Goal: Transaction & Acquisition: Purchase product/service

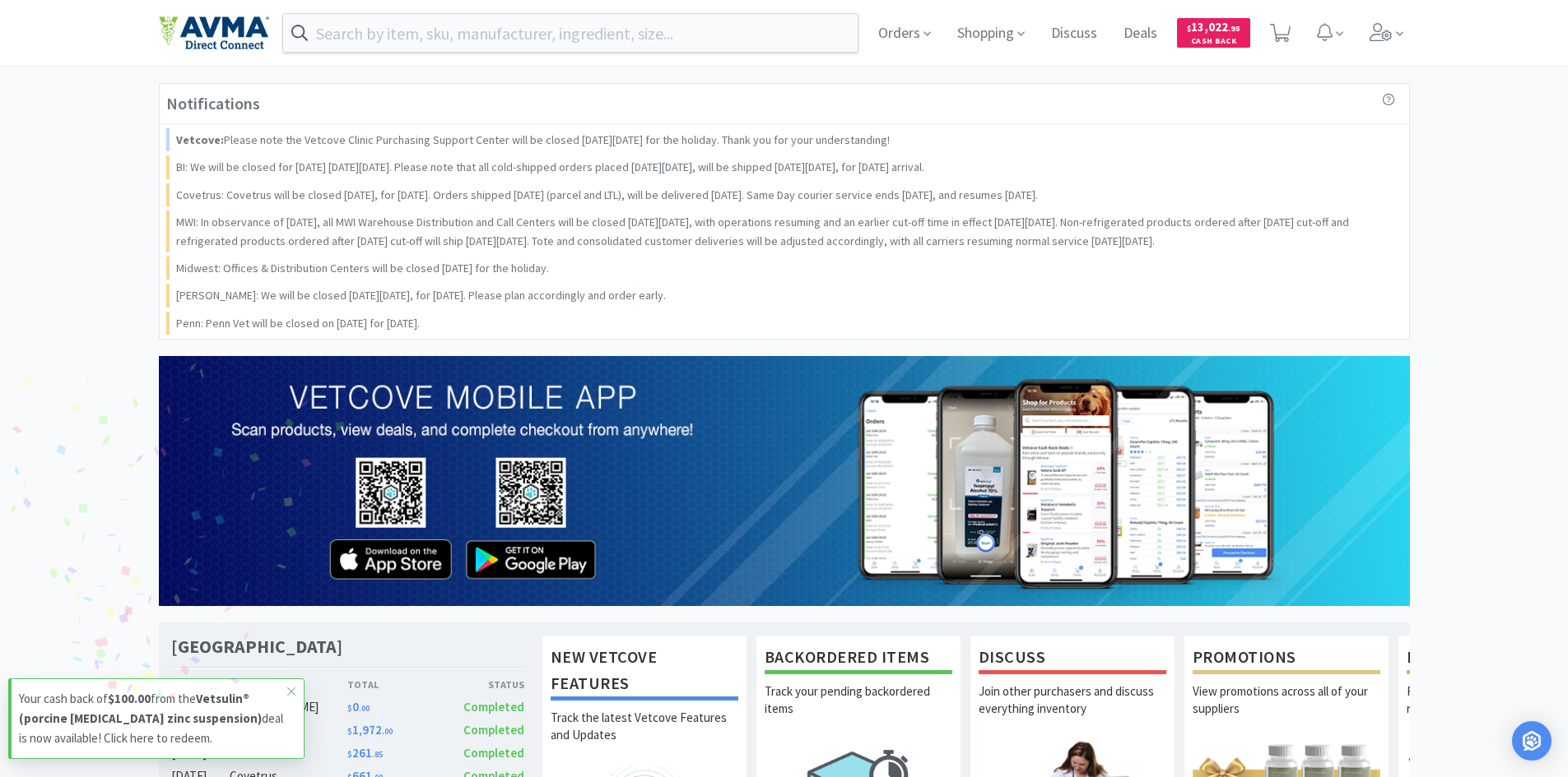
click at [552, 54] on div "Orders Shopping Discuss Discuss Deals Deals $ 13,022 . 95 Cash Back" at bounding box center [784, 33] width 1251 height 66
click at [556, 38] on input "text" at bounding box center [570, 33] width 575 height 37
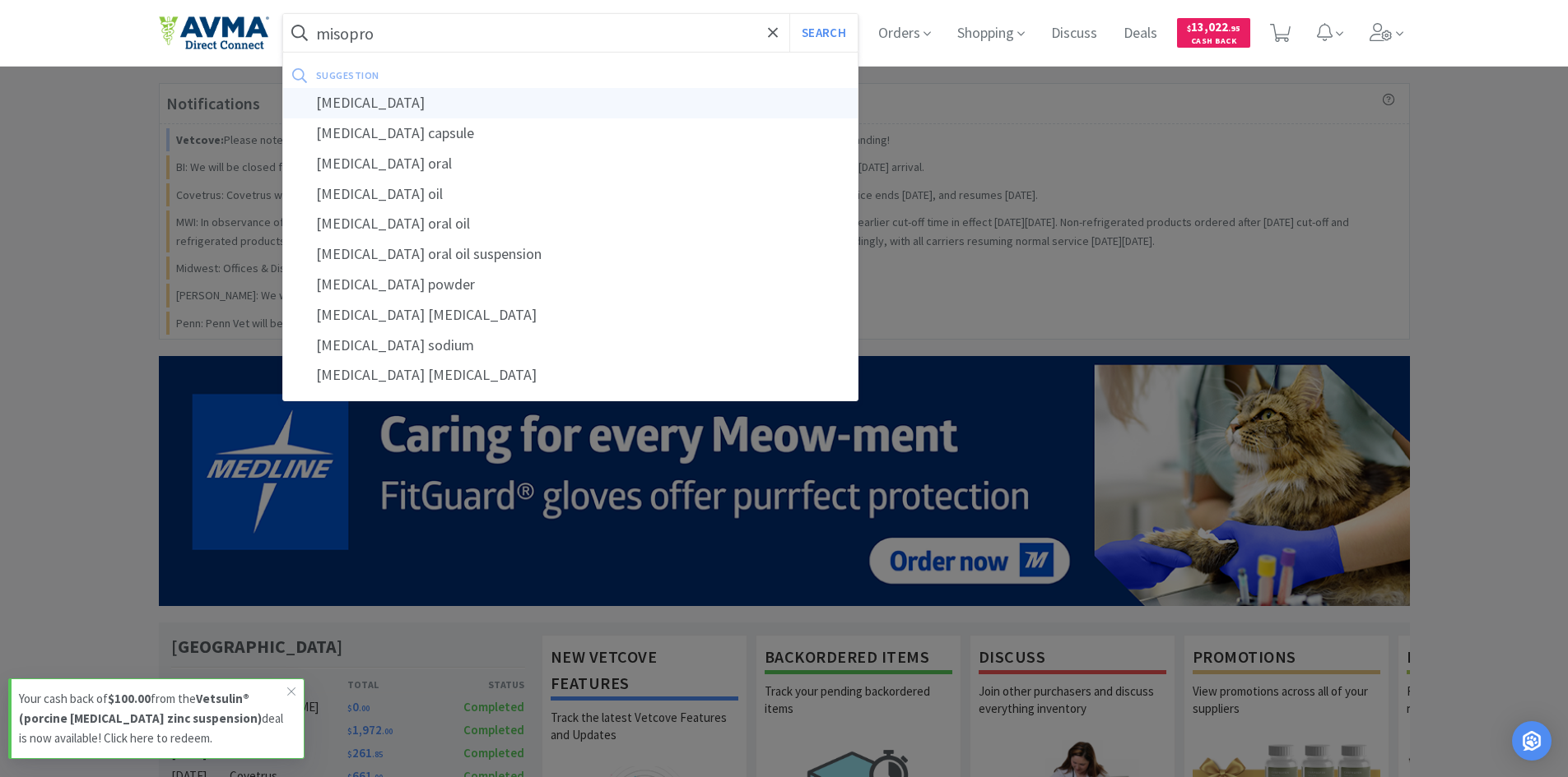
click at [365, 102] on div "[MEDICAL_DATA]" at bounding box center [570, 103] width 575 height 31
type input "[MEDICAL_DATA]"
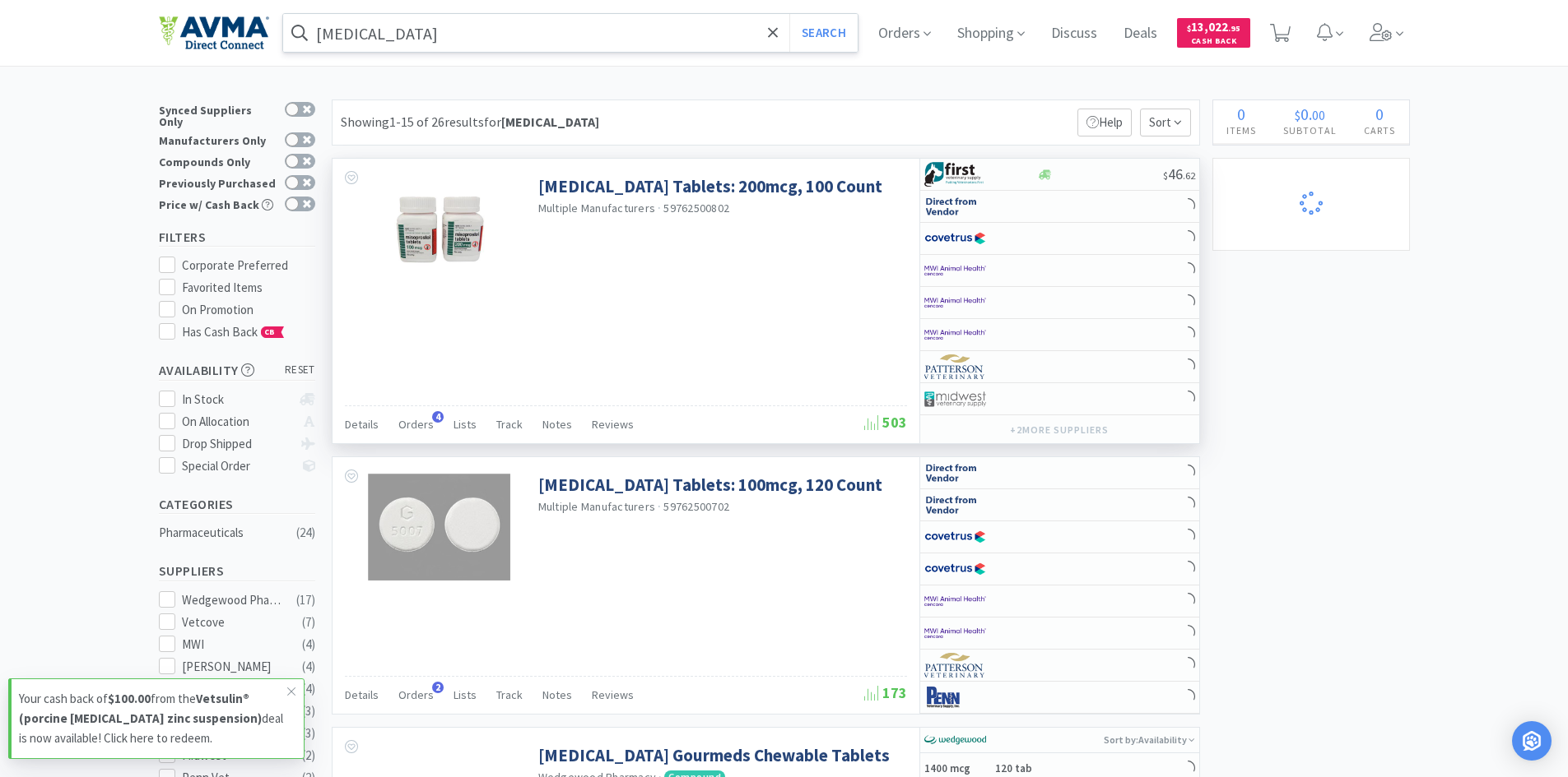
select select "1"
select select "6"
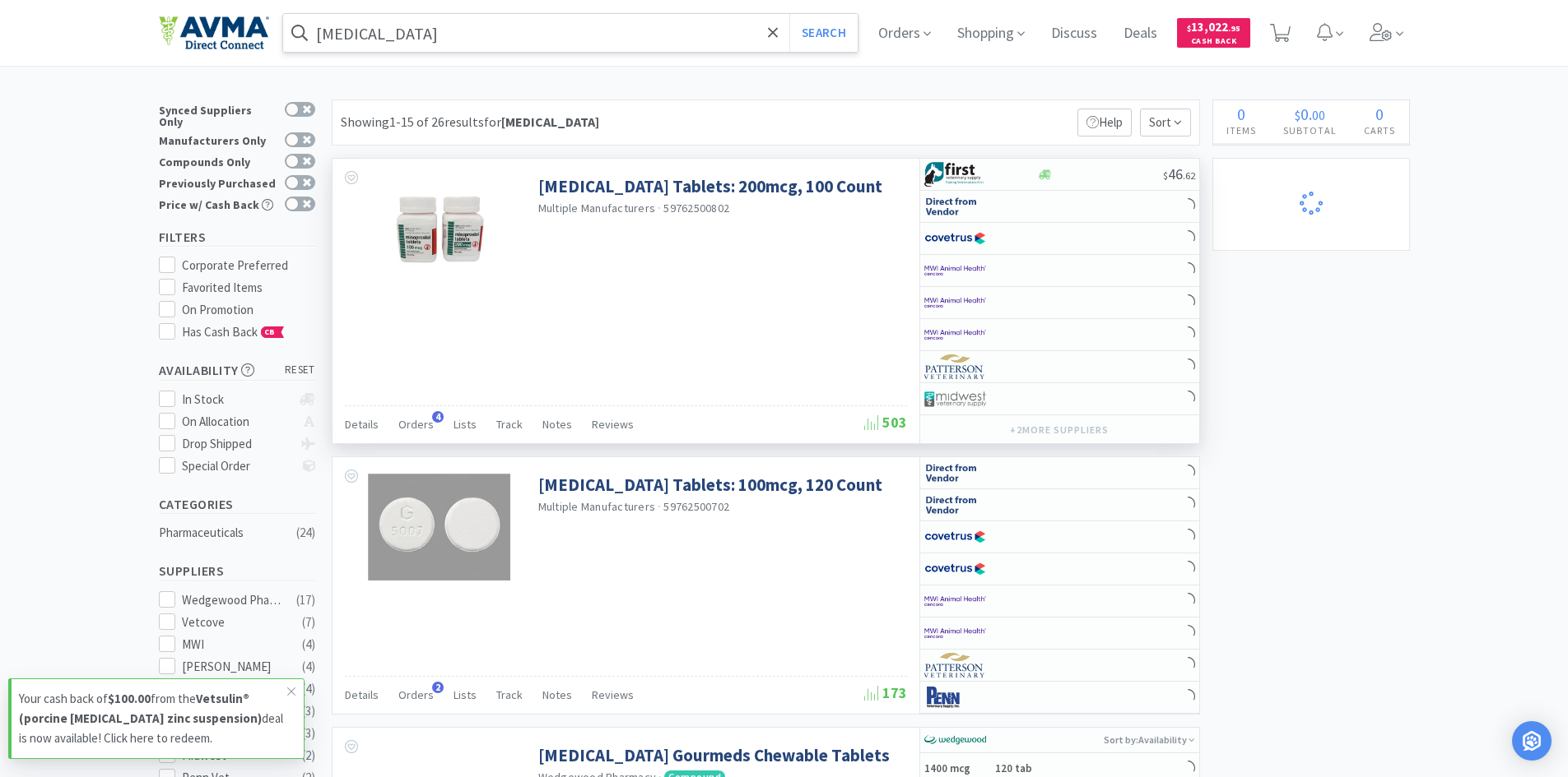
select select "6"
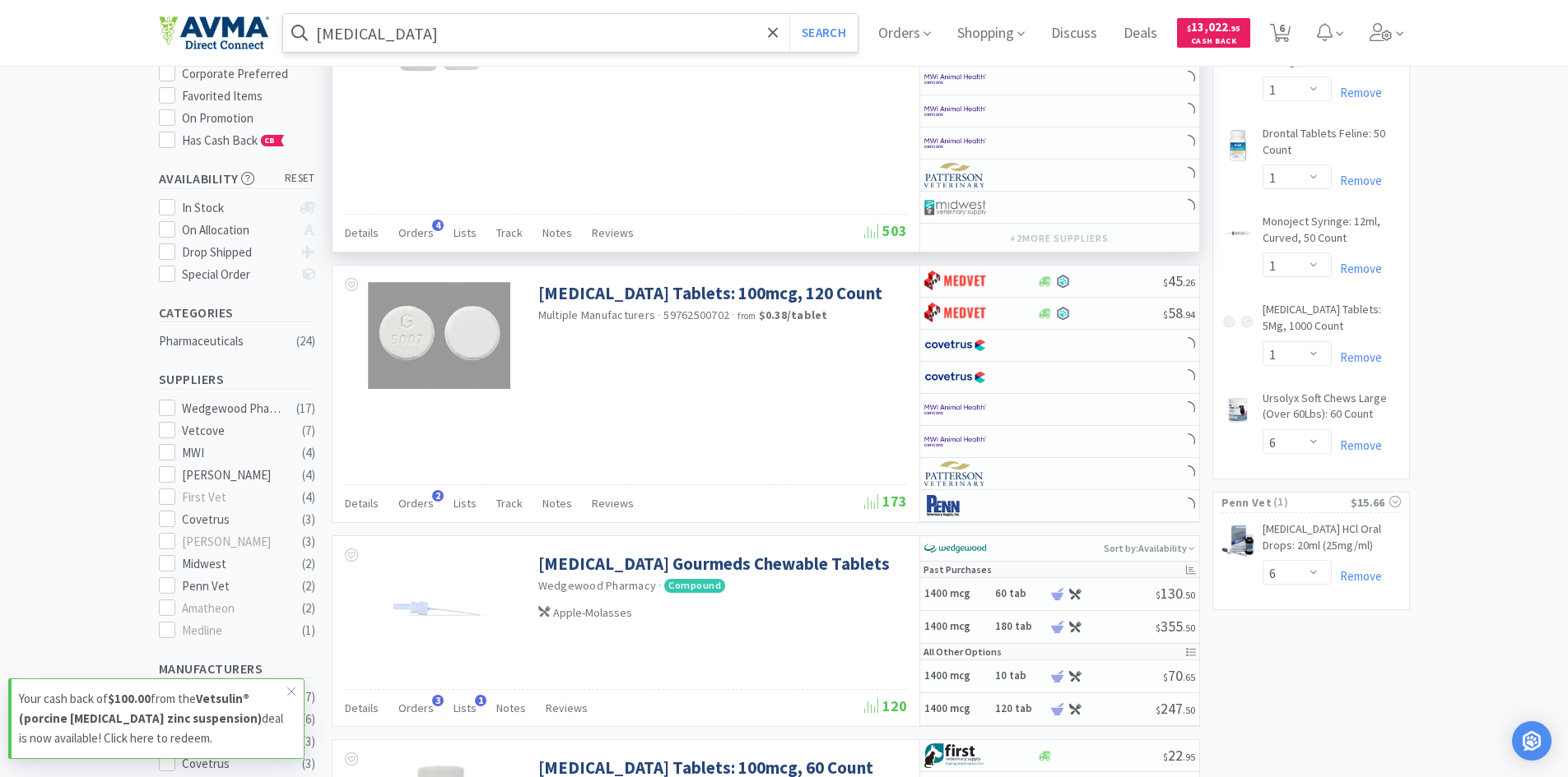
scroll to position [411, 0]
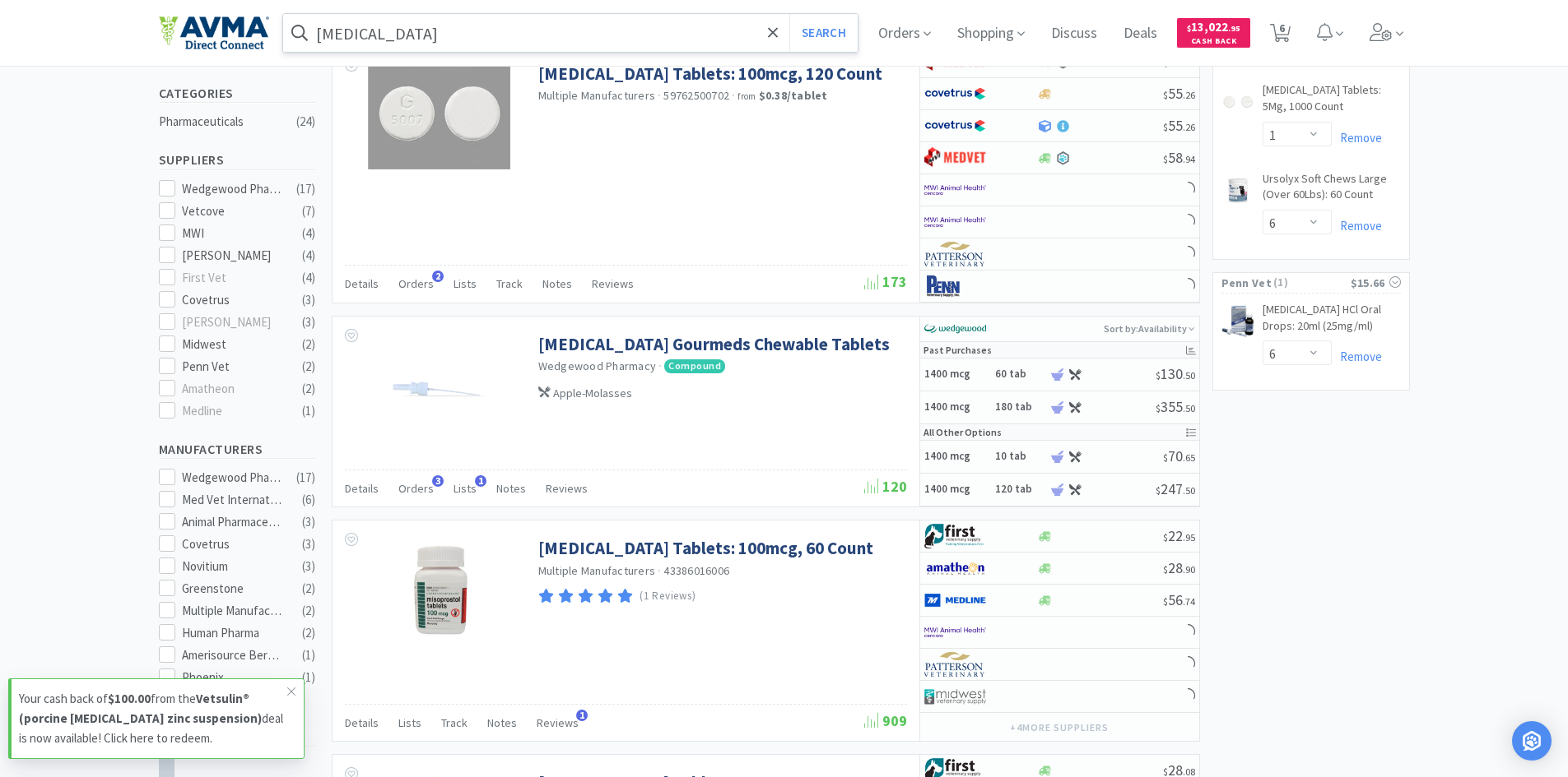
select select "2"
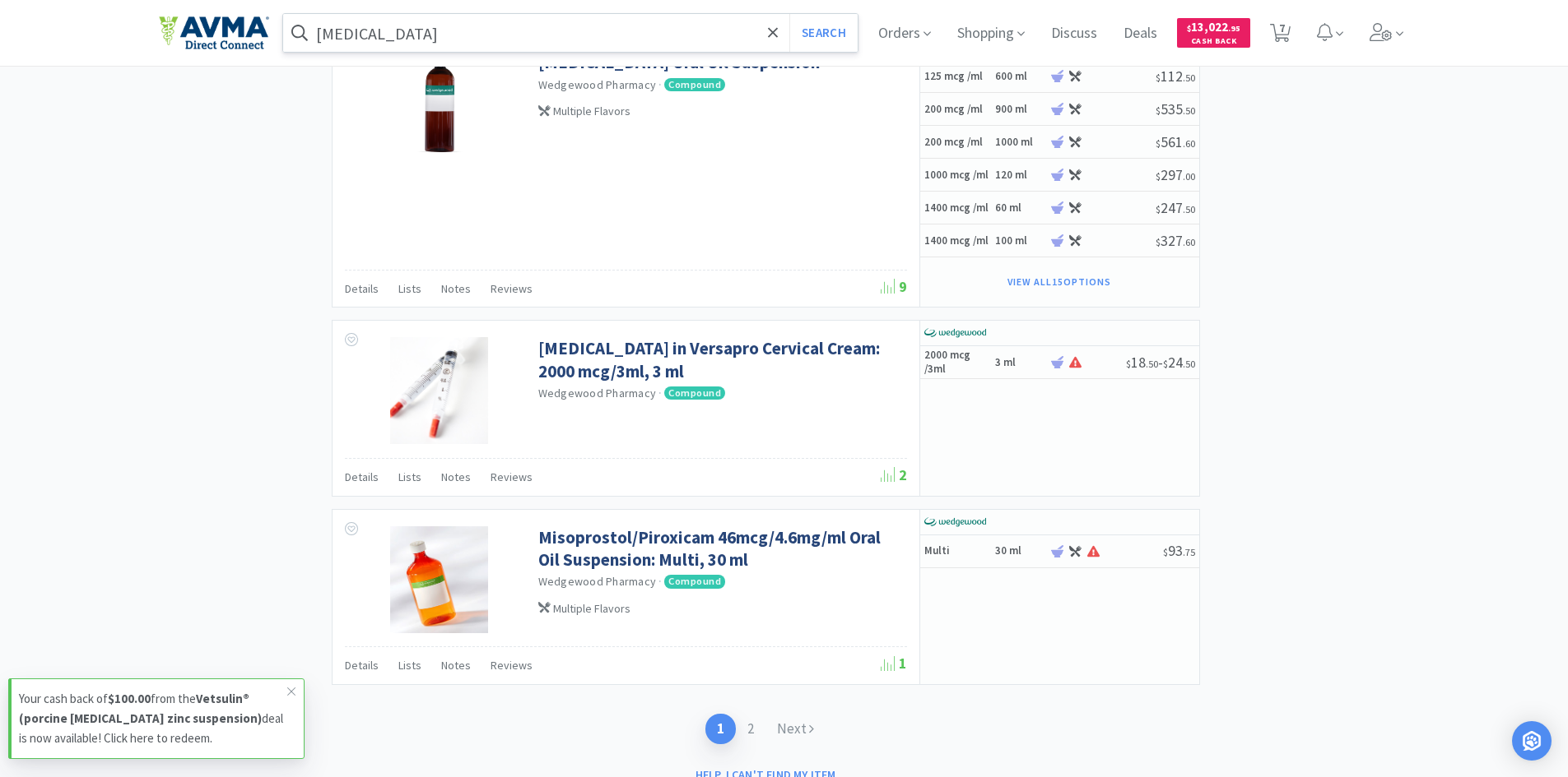
scroll to position [2858, 0]
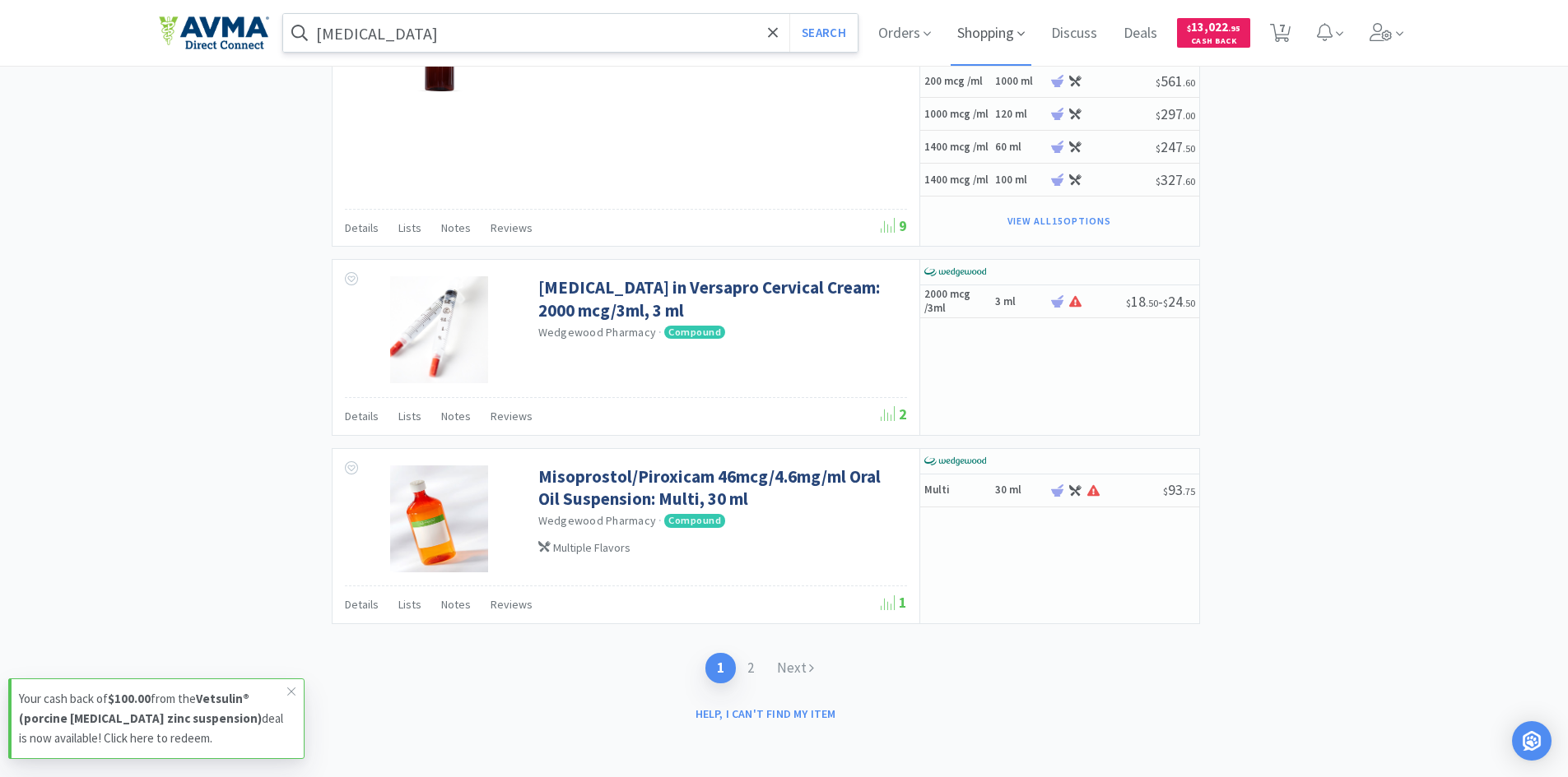
select select "1"
